Goal: Transaction & Acquisition: Obtain resource

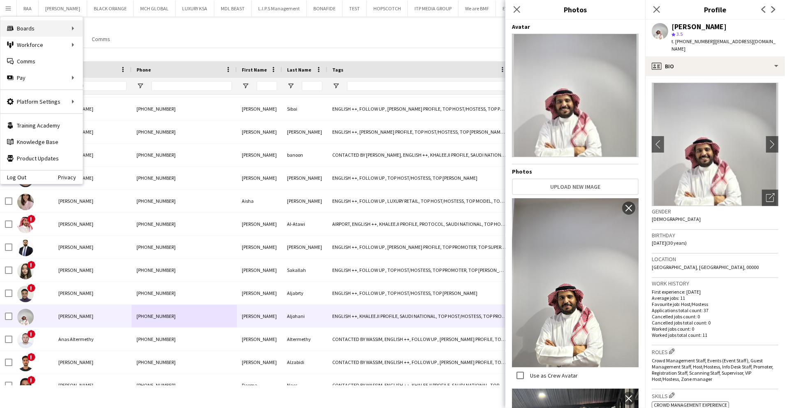
scroll to position [181, 0]
click at [102, 80] on link "Approvals" at bounding box center [124, 77] width 82 height 16
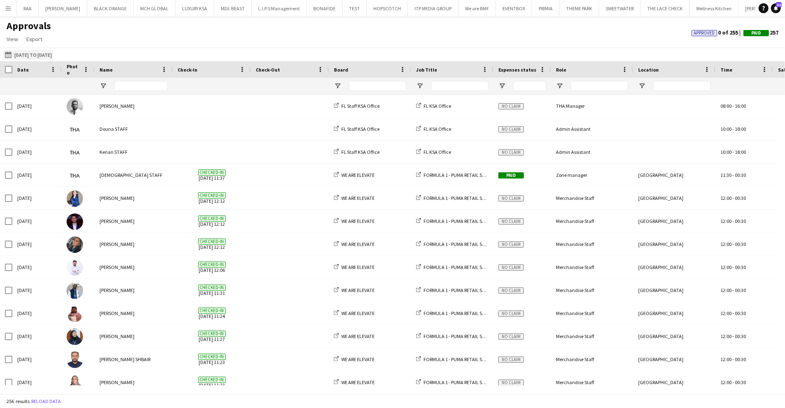
click at [44, 56] on button "20-04-2025 to 30-04-2025 20-04-2025 to 30-04-2025" at bounding box center [28, 55] width 50 height 10
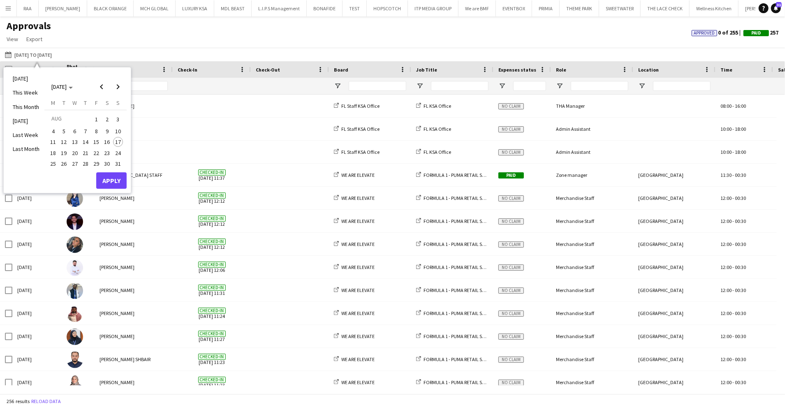
click at [95, 118] on span "1" at bounding box center [96, 119] width 10 height 12
click at [109, 141] on span "16" at bounding box center [107, 142] width 10 height 10
click at [120, 178] on button "Apply" at bounding box center [111, 180] width 30 height 16
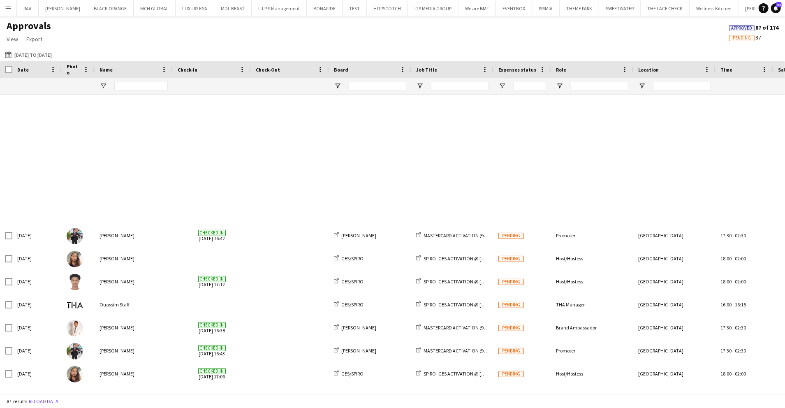
scroll to position [1712, 0]
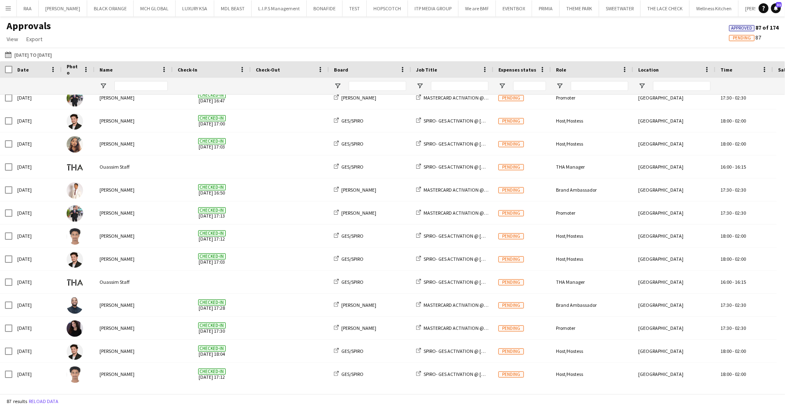
click at [0, 8] on html "Menu Boards Boards Boards All jobs Status Workforce Workforce My Workforce Recr…" at bounding box center [392, 204] width 785 height 408
click at [7, 10] on app-icon "Menu" at bounding box center [8, 8] width 7 height 7
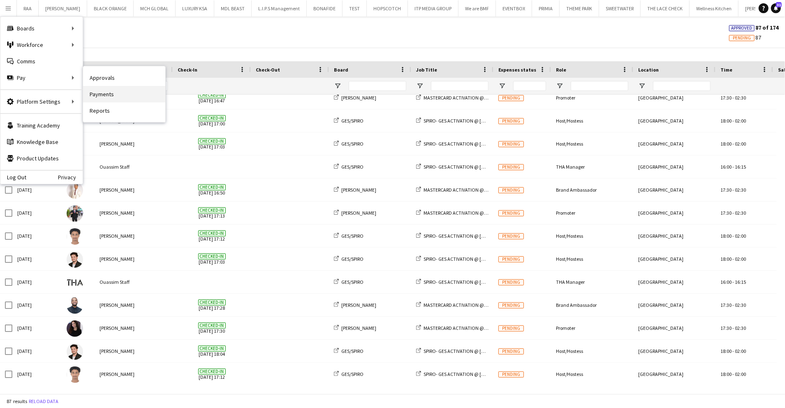
click at [113, 93] on link "Payments" at bounding box center [124, 94] width 82 height 16
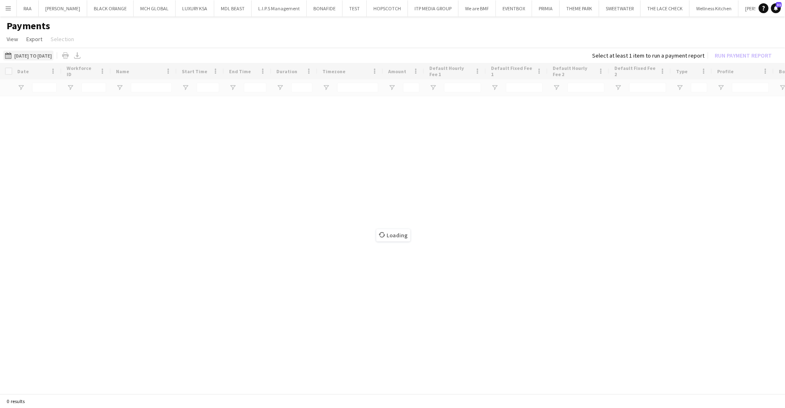
click at [52, 54] on button "01-06-2025 to 15-06-2025 01-06-2025 to 15-06-2025" at bounding box center [28, 56] width 50 height 10
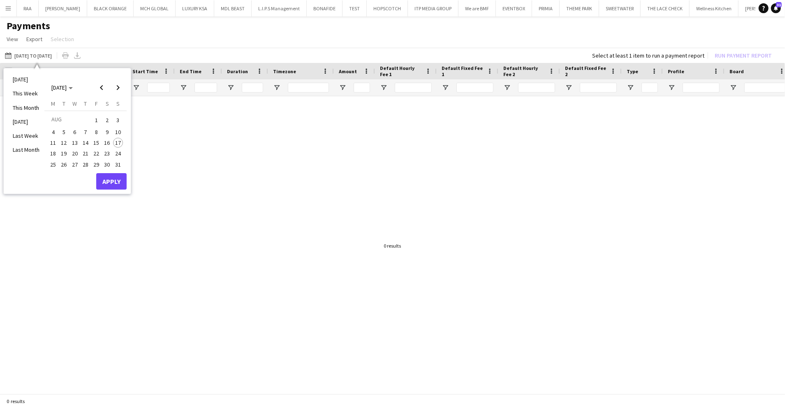
click at [93, 121] on span "1" at bounding box center [96, 120] width 10 height 12
click at [105, 145] on span "16" at bounding box center [107, 143] width 10 height 10
click at [120, 178] on button "Apply" at bounding box center [111, 181] width 30 height 16
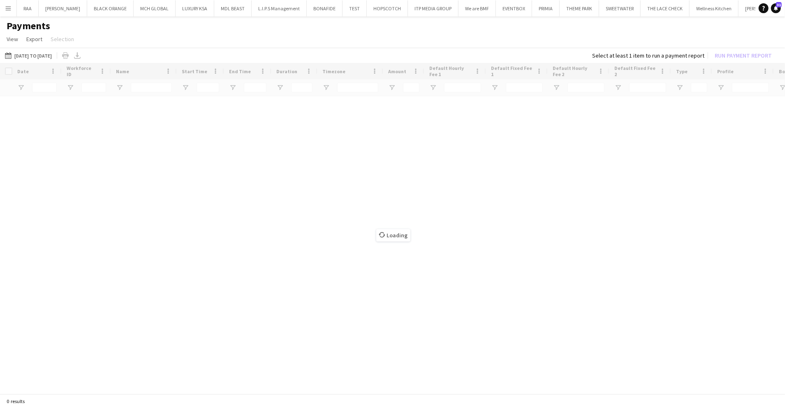
click at [120, 178] on div "Loading" at bounding box center [392, 229] width 785 height 332
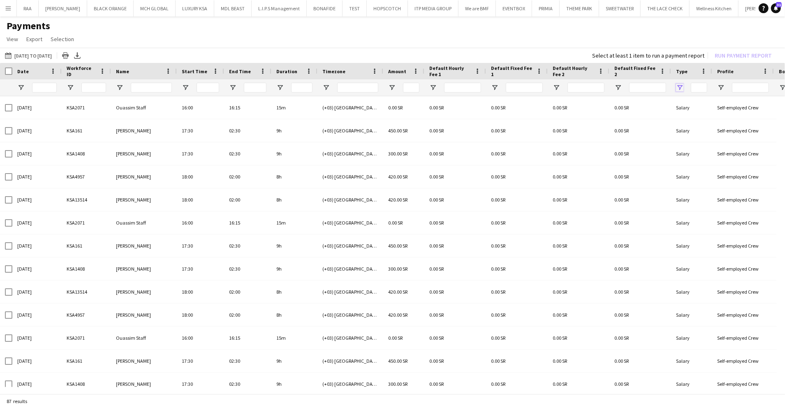
click at [679, 87] on span "Open Filter Menu" at bounding box center [679, 87] width 7 height 7
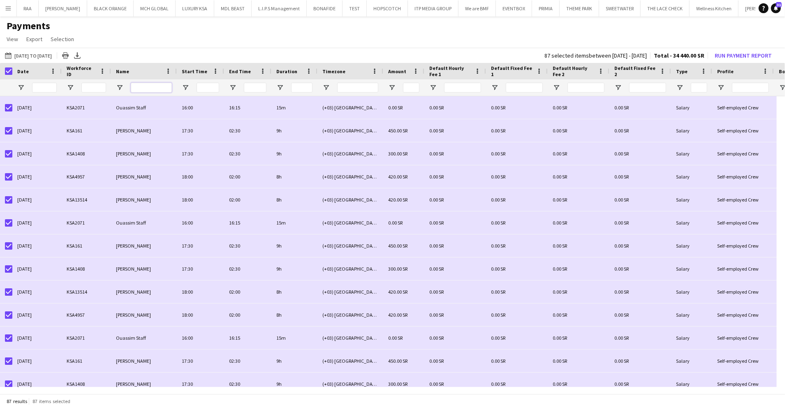
click at [141, 84] on input "Name Filter Input" at bounding box center [151, 88] width 41 height 10
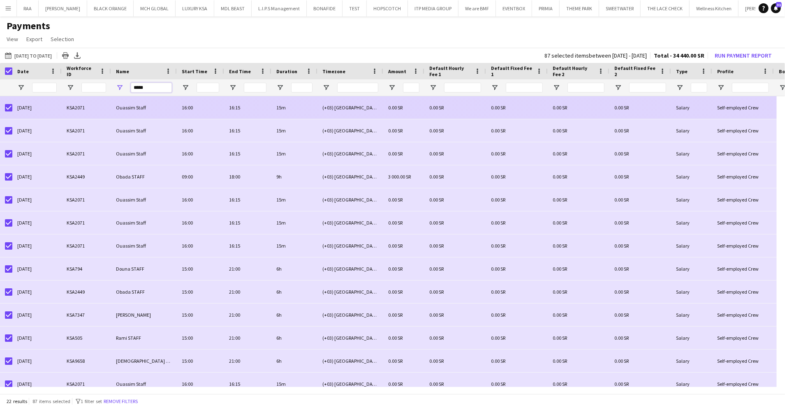
type input "*****"
click at [5, 109] on div at bounding box center [6, 107] width 12 height 23
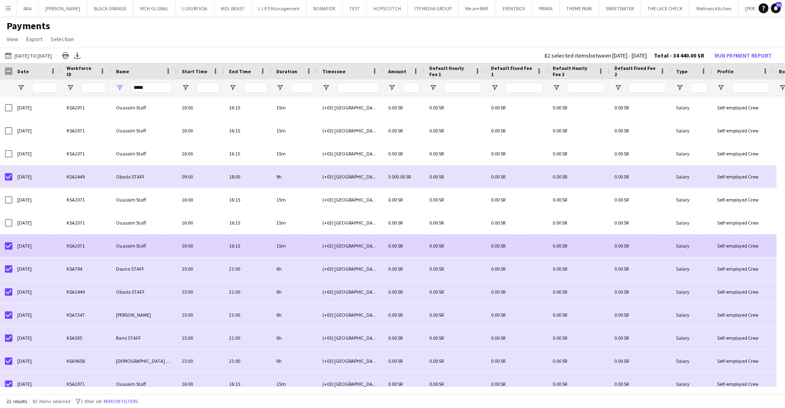
click at [8, 251] on div at bounding box center [8, 245] width 7 height 23
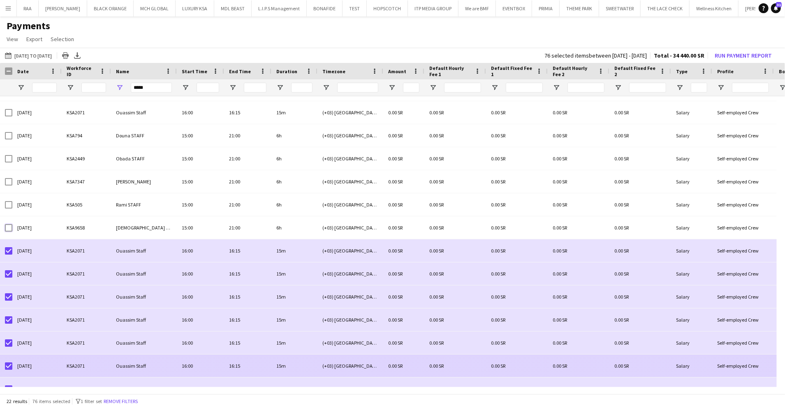
scroll to position [135, 0]
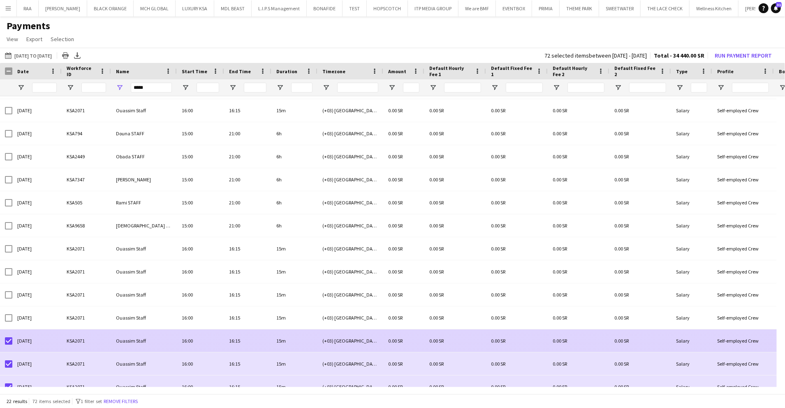
click at [9, 347] on div at bounding box center [8, 340] width 7 height 23
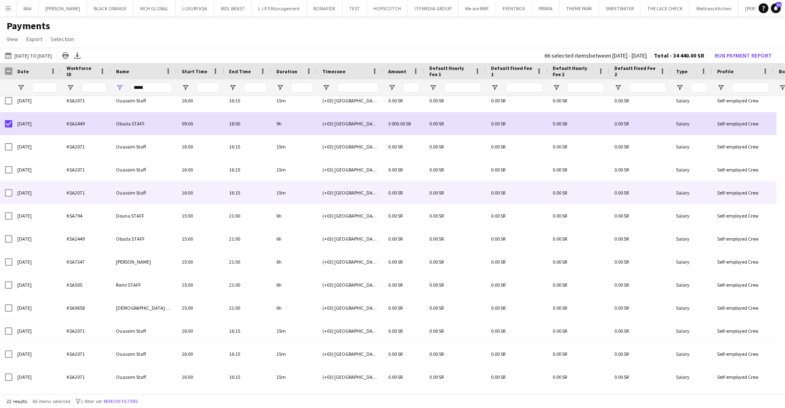
scroll to position [0, 0]
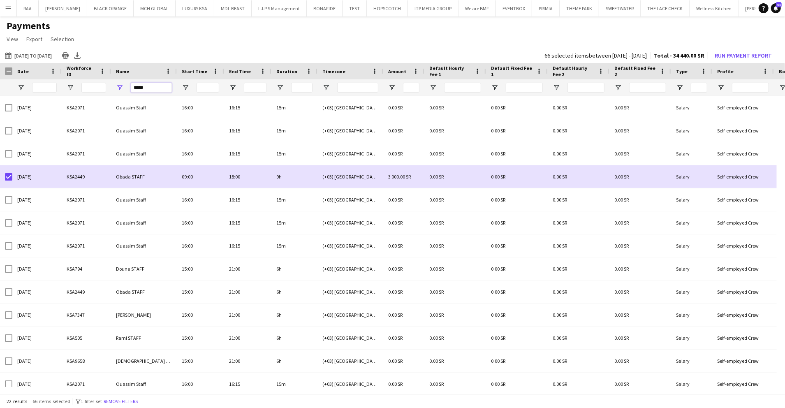
drag, startPoint x: 154, startPoint y: 90, endPoint x: 123, endPoint y: 90, distance: 30.4
click at [123, 90] on div "*****" at bounding box center [144, 87] width 66 height 16
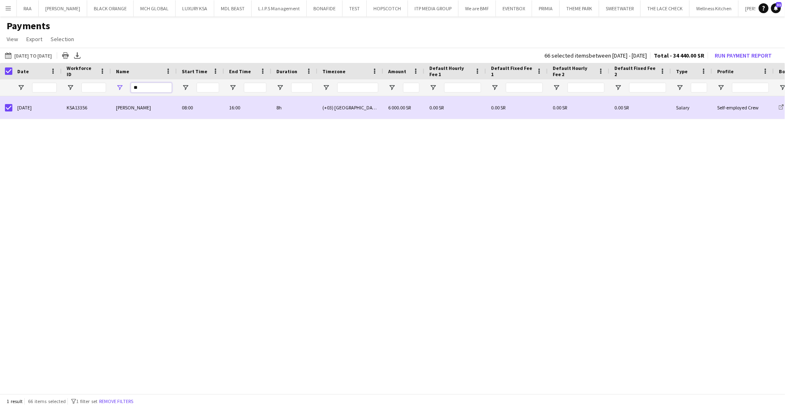
type input "*"
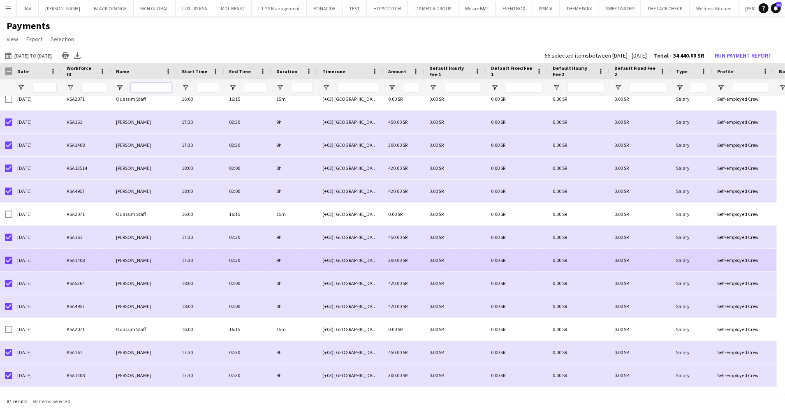
scroll to position [1472, 0]
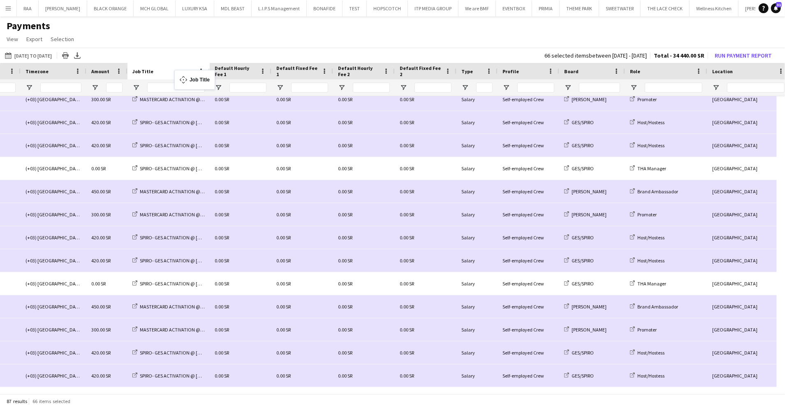
drag, startPoint x: 594, startPoint y: 71, endPoint x: 176, endPoint y: 76, distance: 417.3
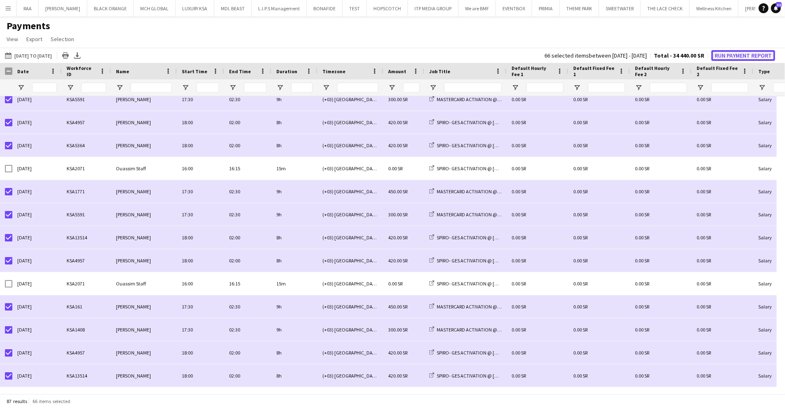
click at [734, 52] on button "Run Payment Report" at bounding box center [743, 55] width 64 height 11
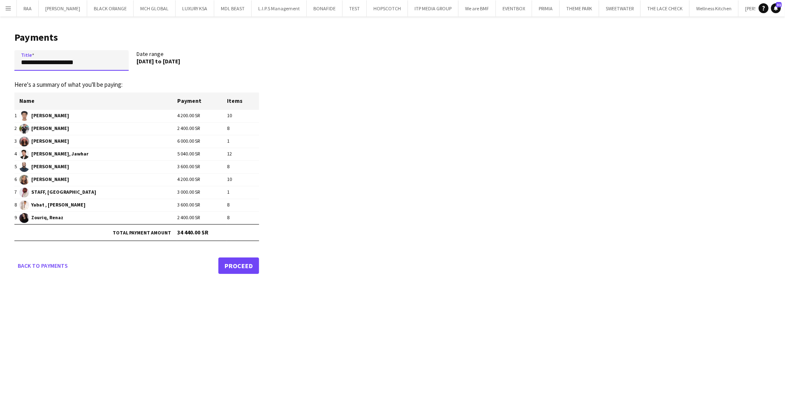
click at [78, 59] on input "**********" at bounding box center [71, 60] width 114 height 21
paste input "**********"
drag, startPoint x: 80, startPoint y: 65, endPoint x: -2, endPoint y: 66, distance: 82.2
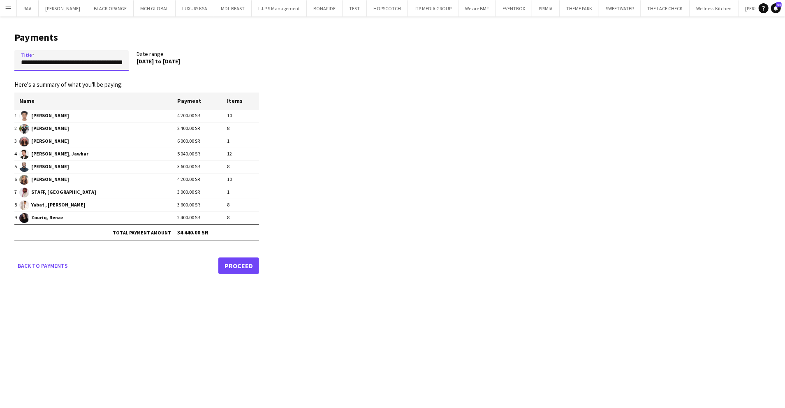
click at [0, 66] on html "Menu Boards Boards Boards All jobs Status Workforce Workforce My Workforce Recr…" at bounding box center [392, 204] width 785 height 408
click at [104, 57] on input "**********" at bounding box center [71, 60] width 114 height 21
drag, startPoint x: 115, startPoint y: 62, endPoint x: 63, endPoint y: 65, distance: 51.9
click at [63, 65] on input "**********" at bounding box center [71, 60] width 114 height 21
type input "**********"
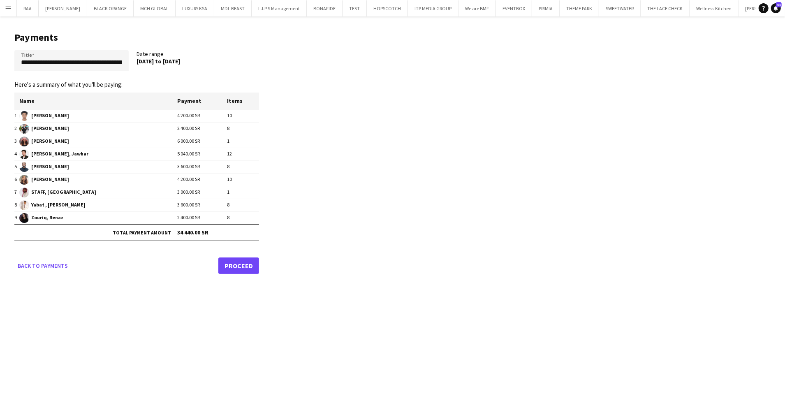
click at [233, 266] on link "Proceed" at bounding box center [238, 265] width 41 height 16
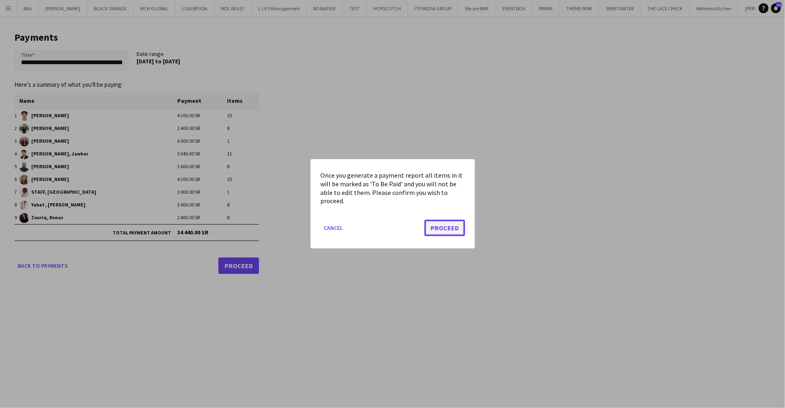
click at [453, 227] on button "Proceed" at bounding box center [444, 228] width 41 height 16
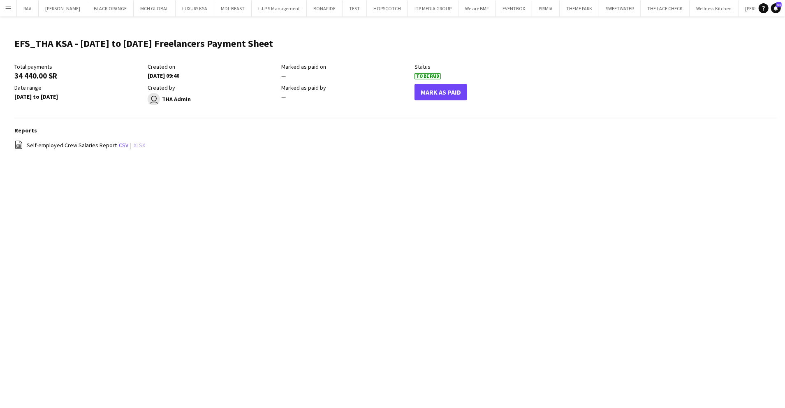
click at [136, 145] on link "xlsx" at bounding box center [140, 144] width 12 height 7
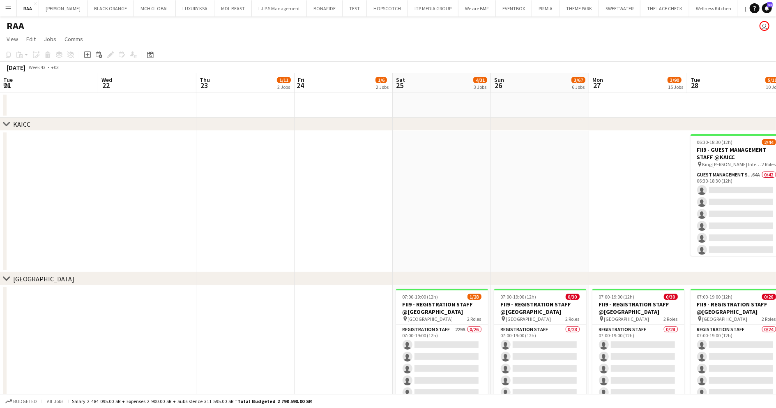
scroll to position [0, 253]
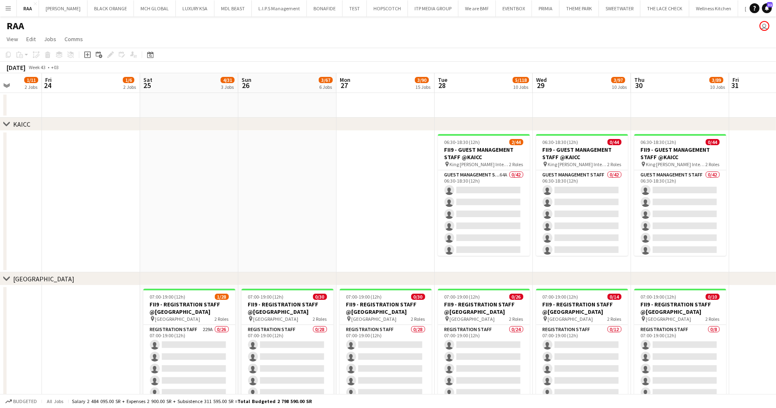
click at [12, 14] on button "Menu" at bounding box center [8, 8] width 16 height 16
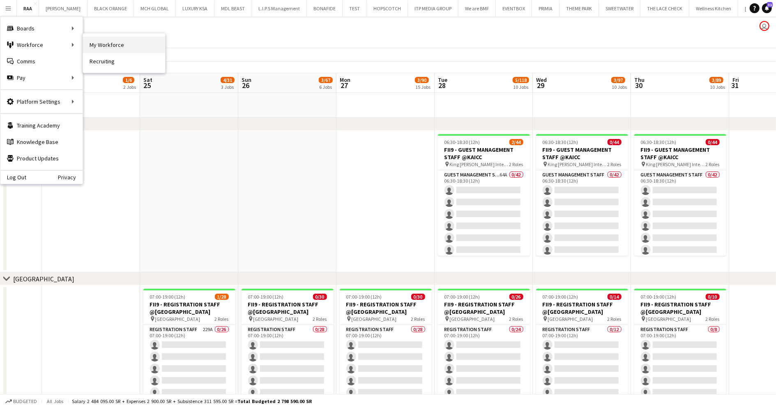
click at [113, 44] on link "My Workforce" at bounding box center [124, 45] width 82 height 16
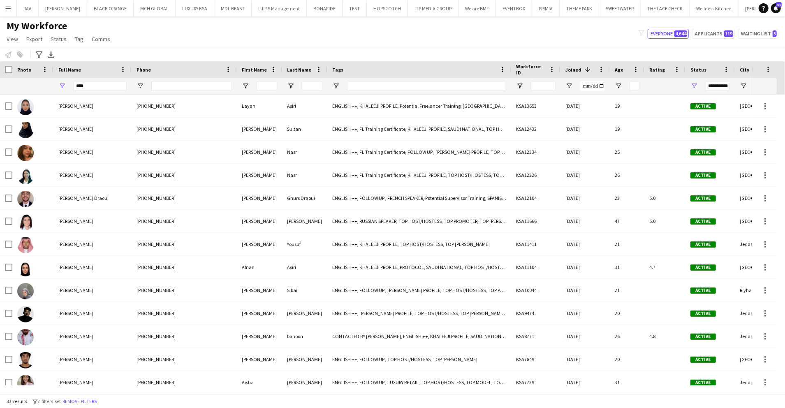
drag, startPoint x: 105, startPoint y: 91, endPoint x: 90, endPoint y: 92, distance: 15.7
click at [90, 92] on div "****" at bounding box center [99, 86] width 53 height 16
drag, startPoint x: 92, startPoint y: 90, endPoint x: 70, endPoint y: 83, distance: 22.4
click at [70, 83] on div "****" at bounding box center [92, 86] width 78 height 16
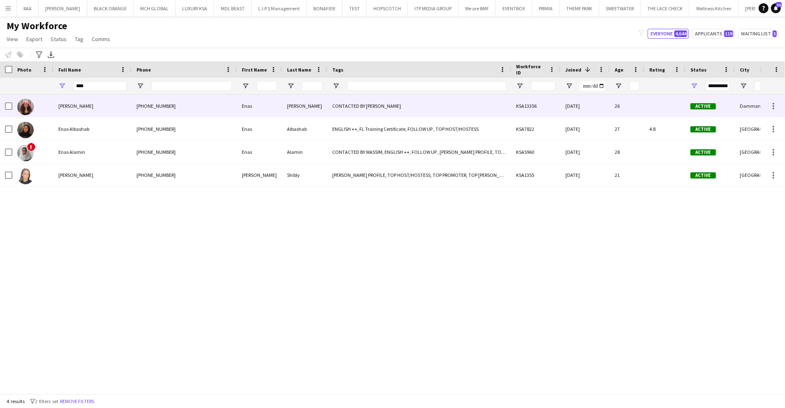
click at [108, 111] on div "Enas Ahmed" at bounding box center [92, 106] width 78 height 23
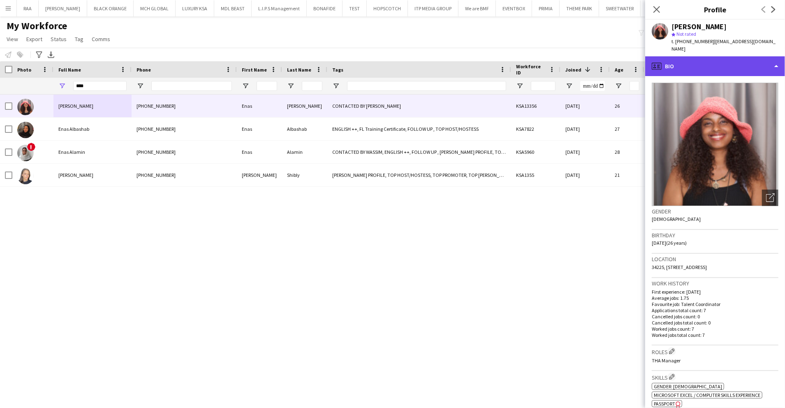
click at [688, 56] on div "profile Bio" at bounding box center [715, 66] width 140 height 20
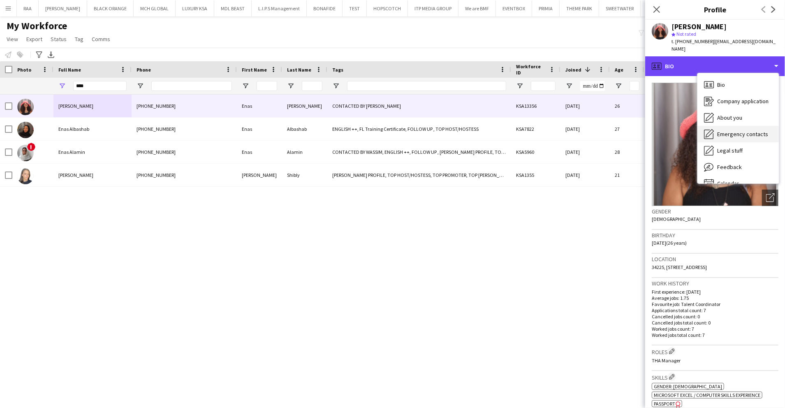
scroll to position [12, 0]
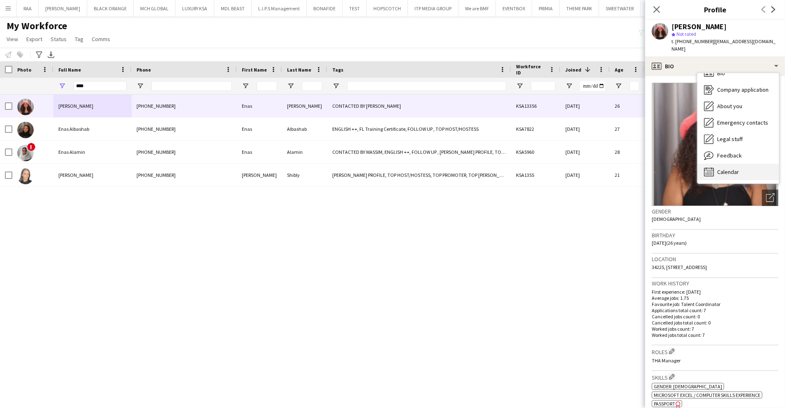
click at [749, 164] on div "Calendar Calendar" at bounding box center [737, 172] width 81 height 16
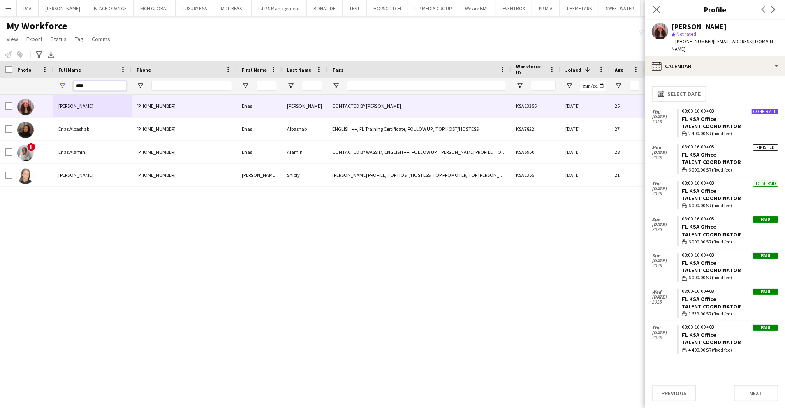
drag, startPoint x: 100, startPoint y: 87, endPoint x: 12, endPoint y: 52, distance: 95.2
click at [12, 52] on main "My Workforce View Views Default view Basic Export View TAGS Test New view Updat…" at bounding box center [392, 206] width 785 height 380
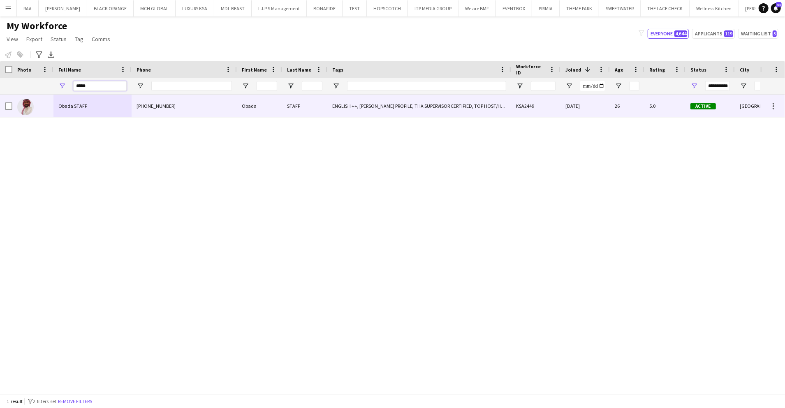
type input "*****"
click at [46, 105] on div at bounding box center [32, 106] width 41 height 23
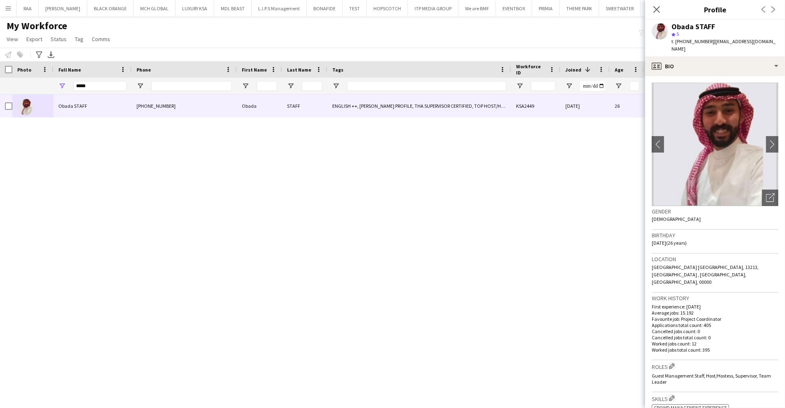
click at [689, 47] on div "Obada STAFF star 5 t. +966597867693 | obadaghali.og@gmail.com" at bounding box center [715, 38] width 140 height 37
click at [691, 56] on div "profile Bio" at bounding box center [715, 66] width 140 height 20
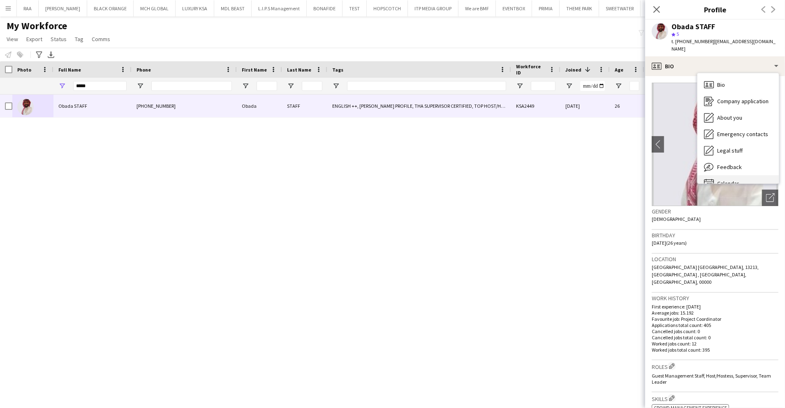
click at [734, 180] on span "Calendar" at bounding box center [728, 183] width 22 height 7
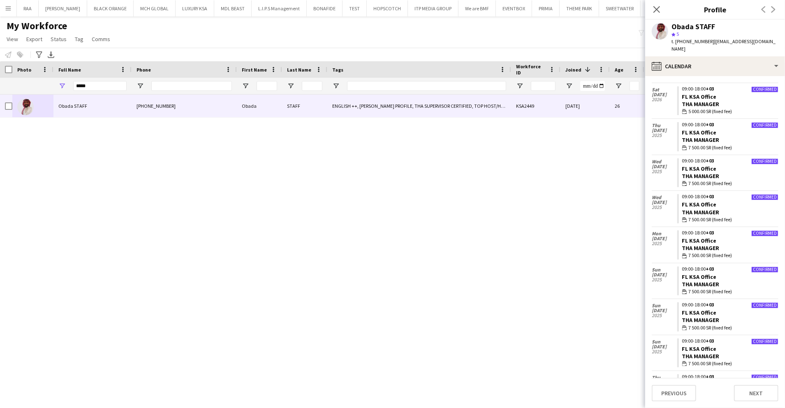
scroll to position [0, 0]
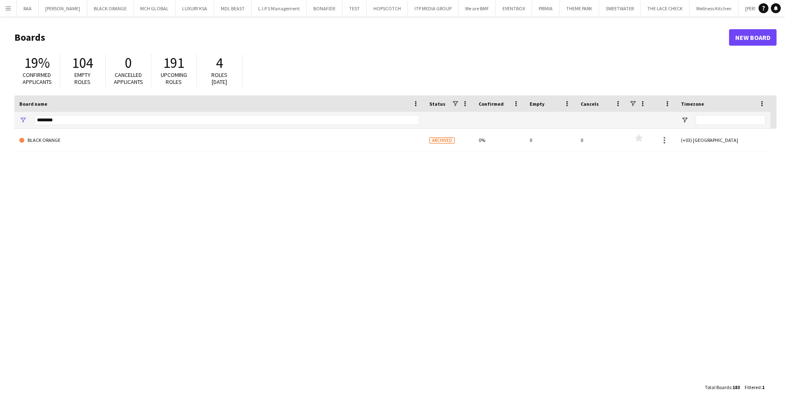
click at [0, 8] on button "Menu" at bounding box center [8, 8] width 16 height 16
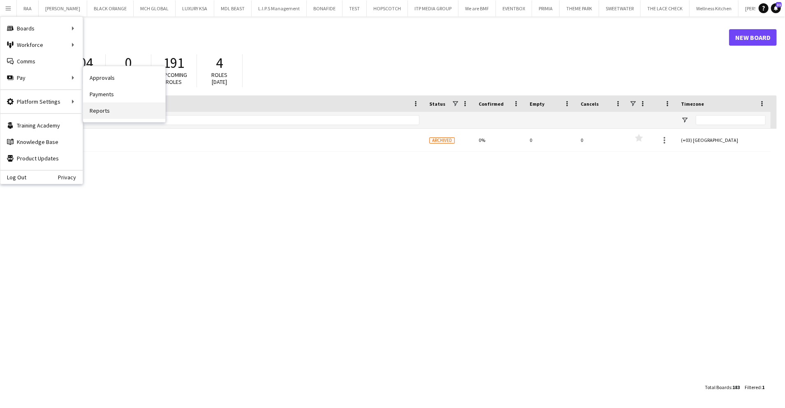
click at [140, 109] on link "Reports" at bounding box center [124, 110] width 82 height 16
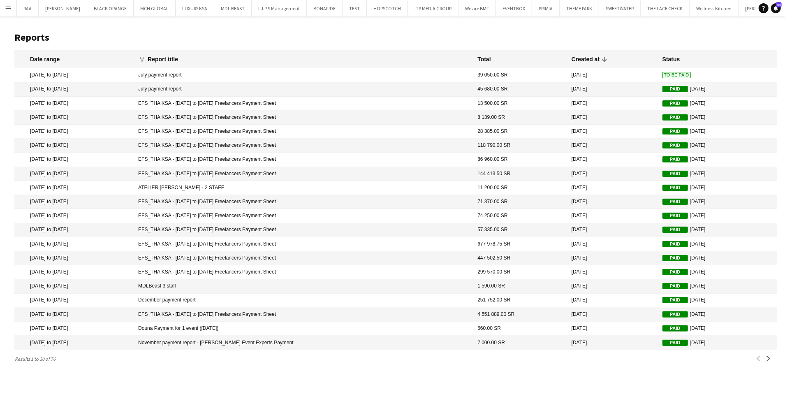
copy mat-cell "EFS_THA KSA - [DATE] to [DATE] Freelancers Payment Sheet"
drag, startPoint x: 333, startPoint y: 103, endPoint x: 162, endPoint y: 32, distance: 185.0
click at [162, 32] on main "Reports Date range funnel Filter magnifier Clear View Results Report title Tota…" at bounding box center [392, 195] width 785 height 359
click at [162, 32] on h1 "Reports" at bounding box center [395, 37] width 762 height 12
